Goal: Information Seeking & Learning: Learn about a topic

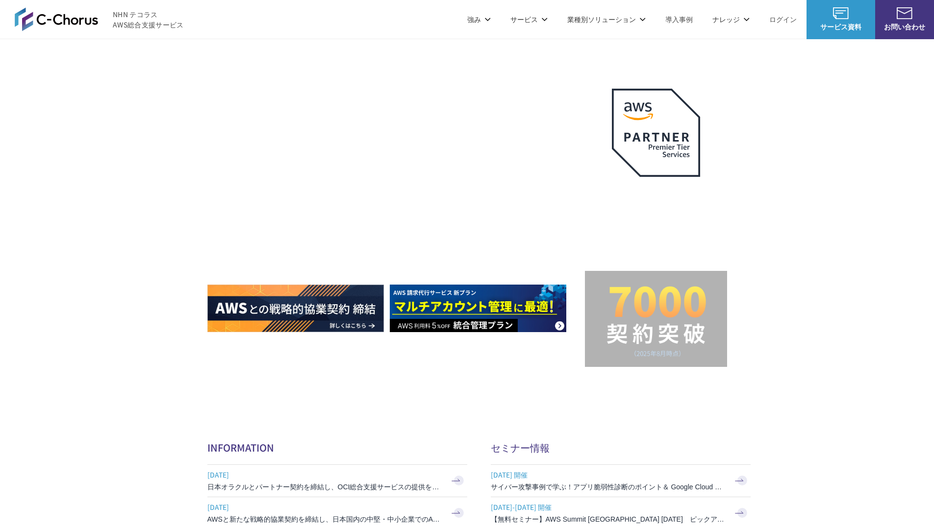
scroll to position [2936, 0]
